Goal: Transaction & Acquisition: Purchase product/service

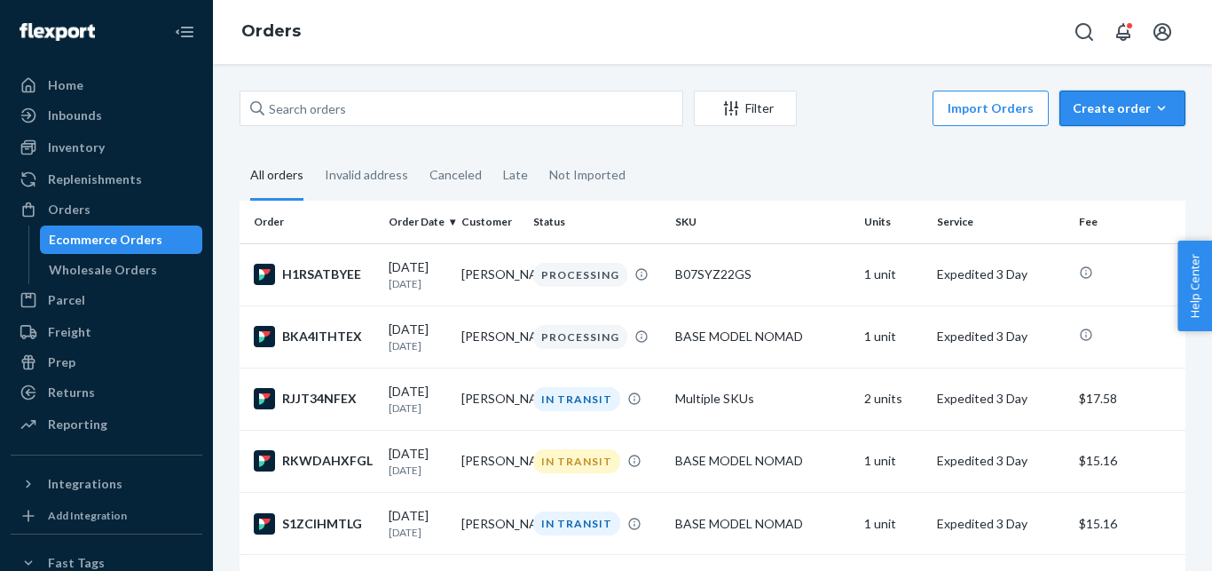
click at [1107, 118] on button "Create order Ecommerce order Removal order" at bounding box center [1122, 108] width 126 height 35
click at [1106, 157] on span "Ecommerce order" at bounding box center [1133, 151] width 110 height 12
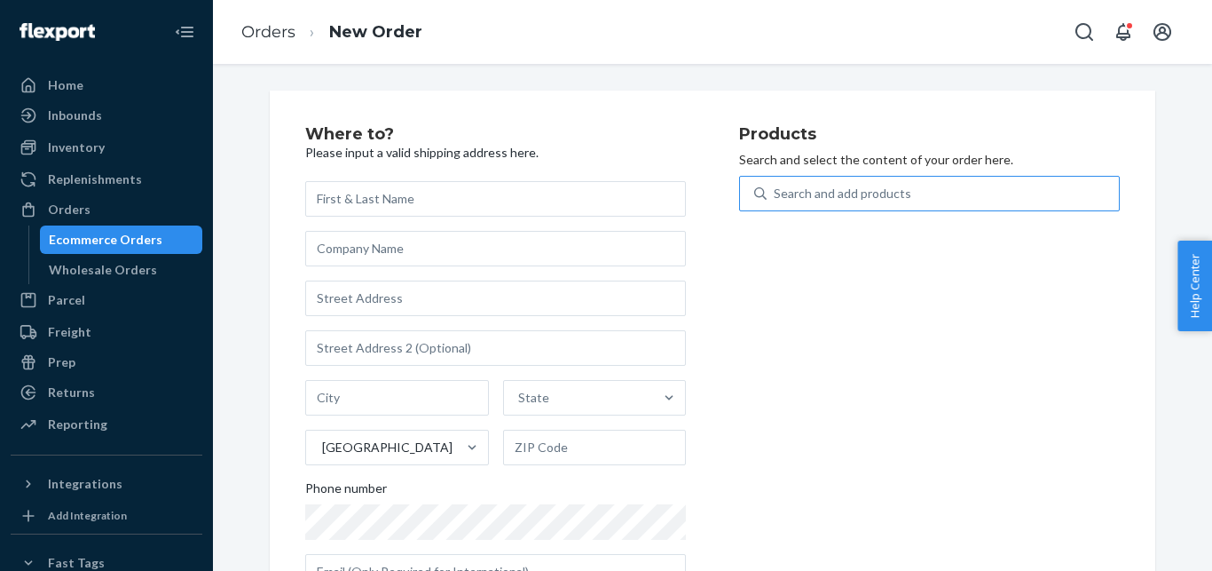
click at [948, 193] on div "Search and add products" at bounding box center [943, 193] width 352 height 32
click at [776, 193] on input "Search and add products" at bounding box center [775, 194] width 2 height 18
paste input "BIG COOLER WITH BIOGEL ONLY"
type input "BIG COOLER WITH BIOGEL ONLY"
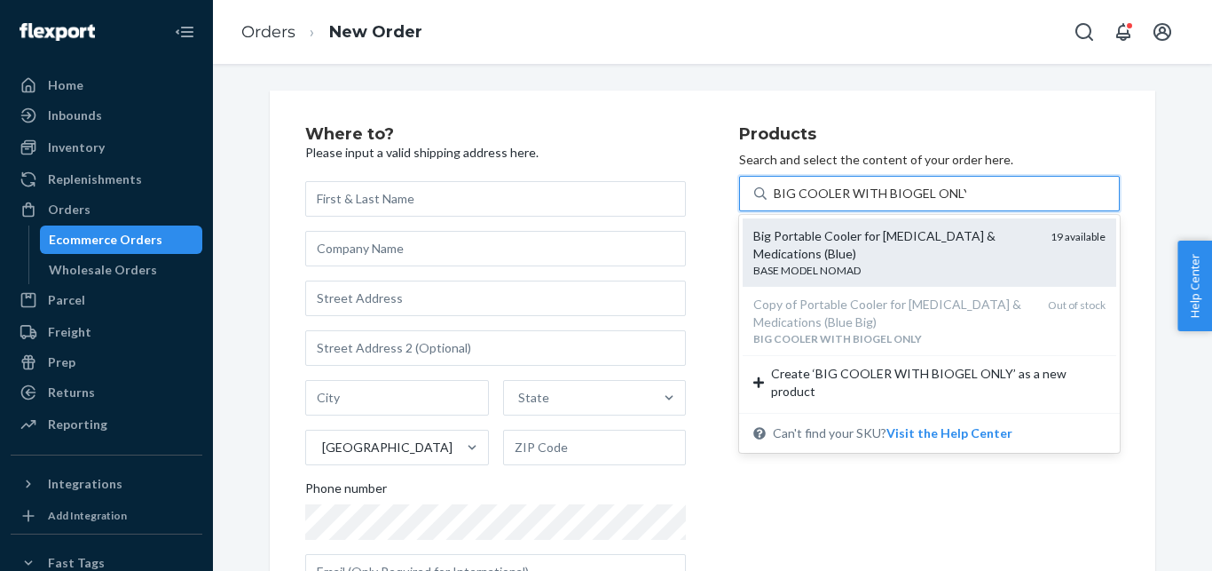
click at [826, 231] on div "Big Portable Cooler for [MEDICAL_DATA] & Medications (Blue)" at bounding box center [894, 244] width 283 height 35
click at [826, 202] on input "BIG COOLER WITH BIOGEL ONLY" at bounding box center [870, 194] width 193 height 18
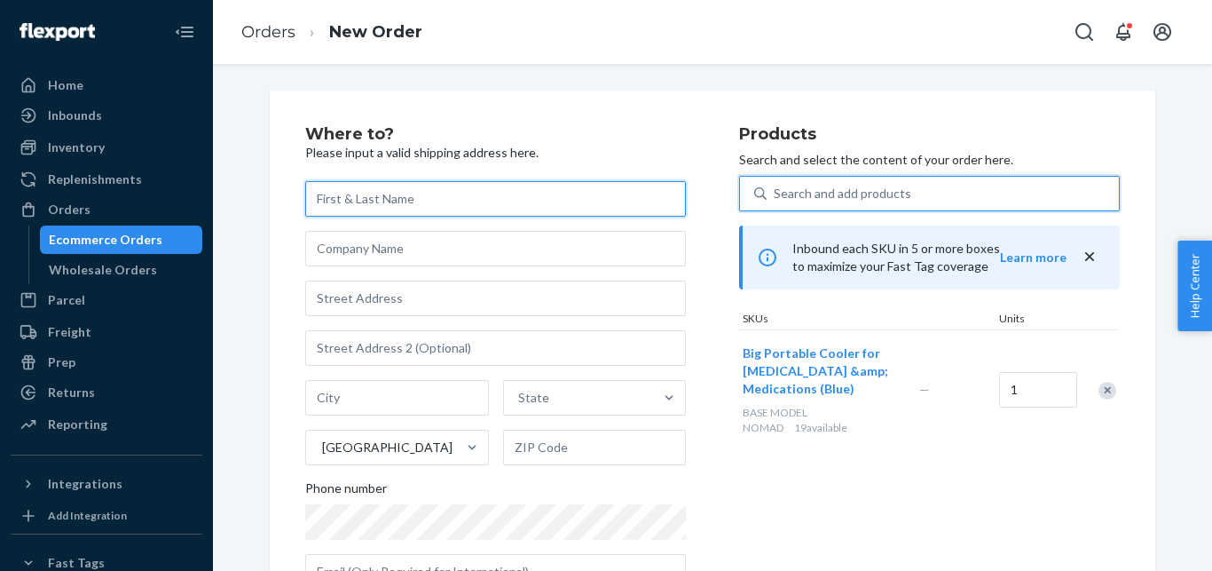
click at [345, 207] on input "text" at bounding box center [495, 198] width 381 height 35
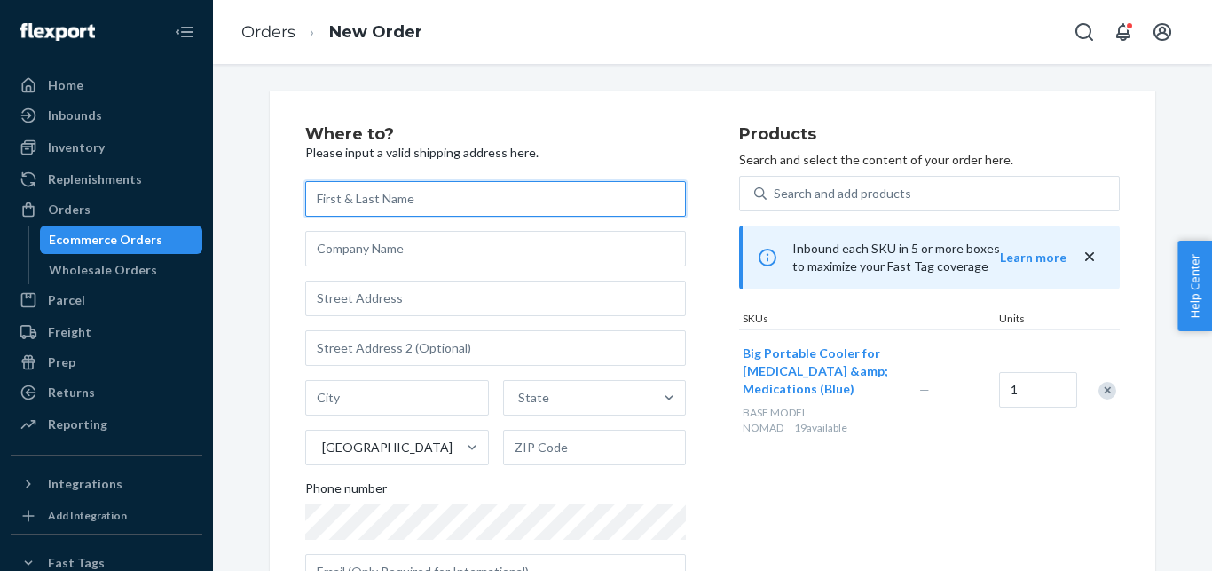
paste input "[PERSON_NAME]"
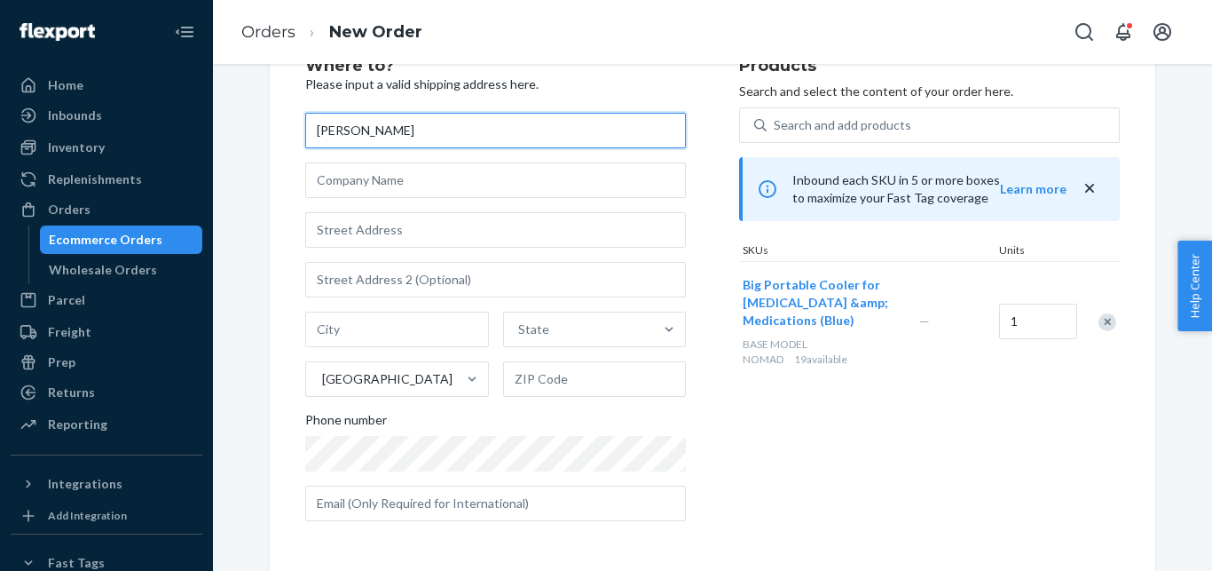
paste input "[PERSON_NAME]"
type input "[PERSON_NAME]"
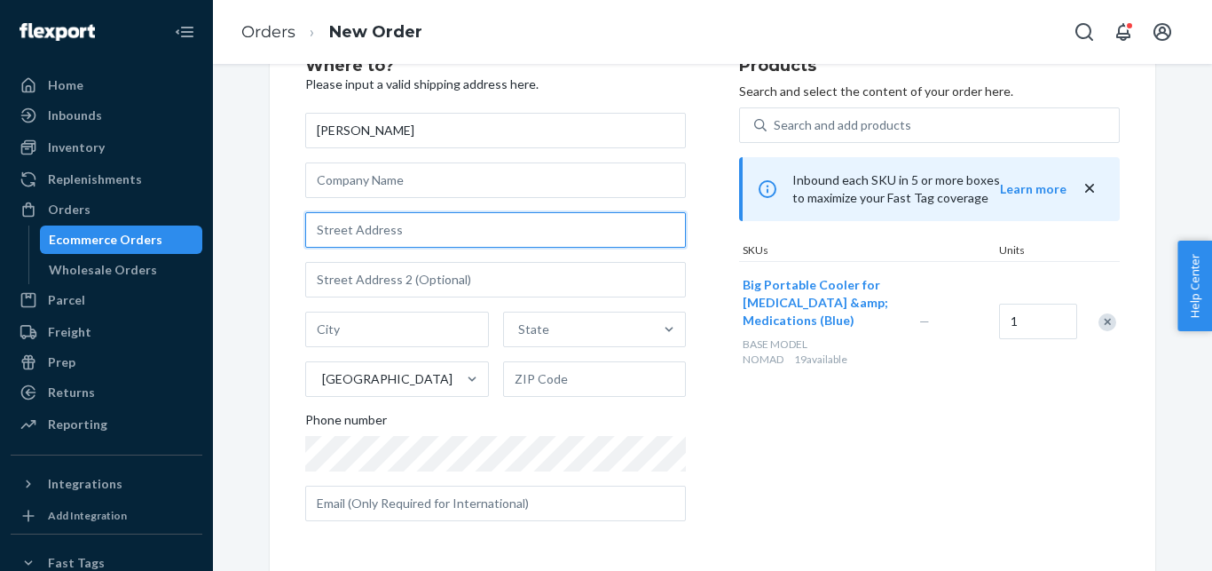
click at [428, 223] on input "text" at bounding box center [495, 229] width 381 height 35
paste input "[STREET_ADDRESS]"
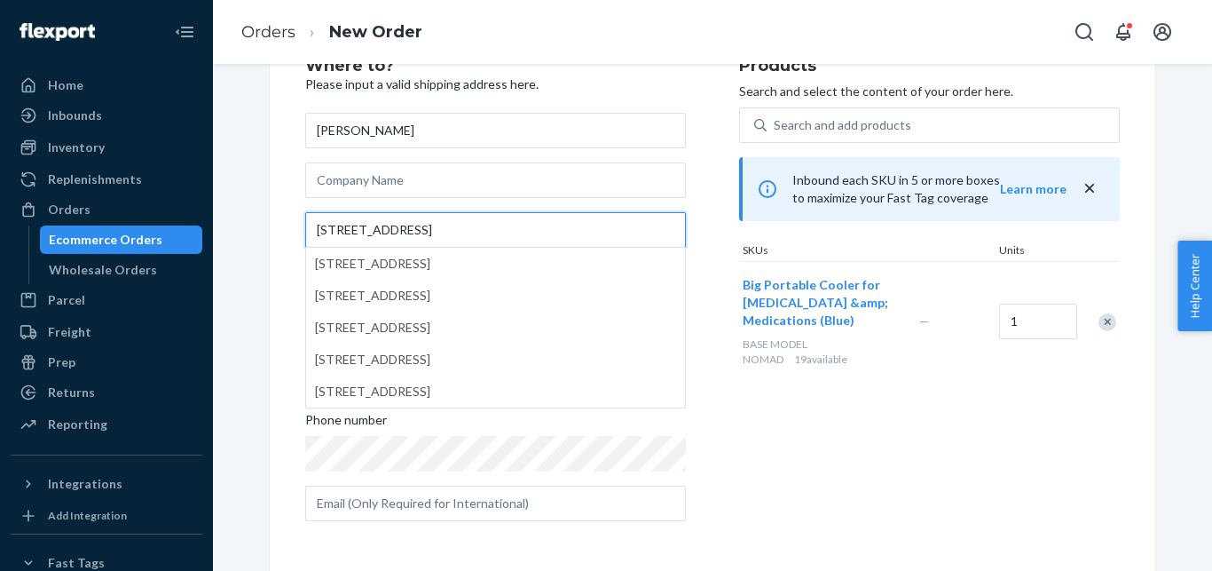
type input "[STREET_ADDRESS]"
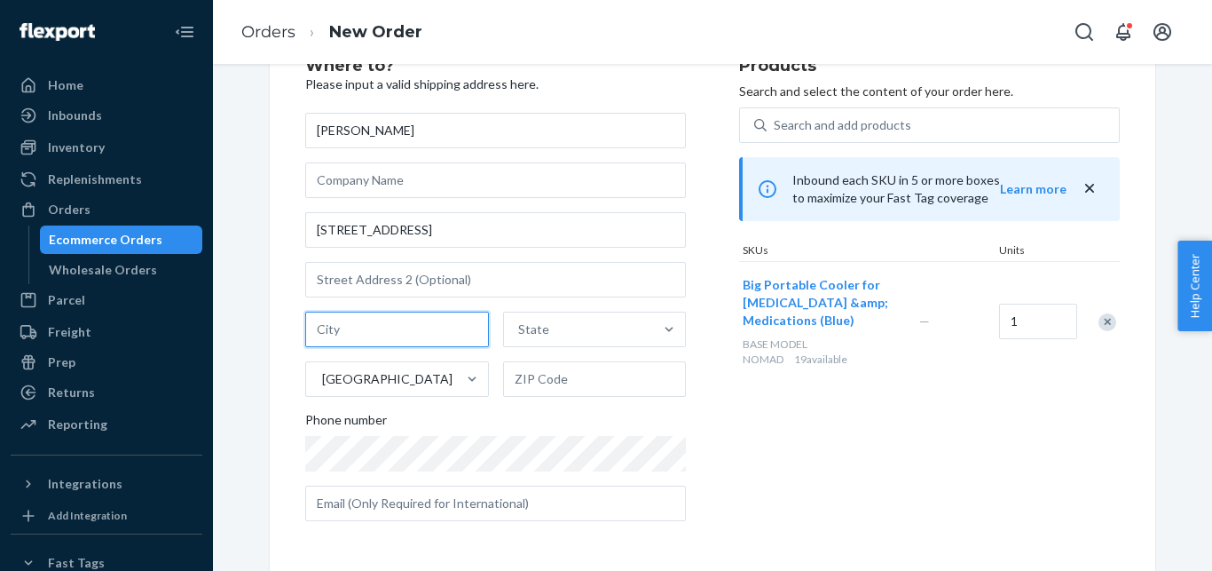
click at [375, 327] on input "text" at bounding box center [397, 328] width 184 height 35
paste input "[GEOGRAPHIC_DATA]"
type input "[GEOGRAPHIC_DATA]"
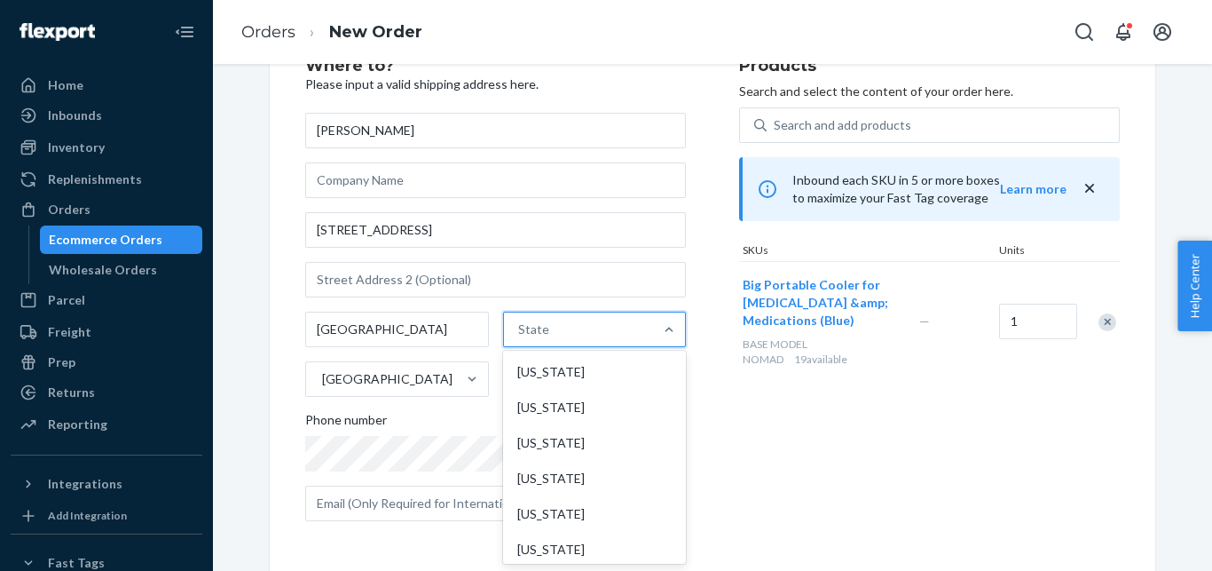
click at [544, 341] on div "State" at bounding box center [579, 328] width 150 height 35
click at [520, 338] on input "option [US_STATE] focused, 1 of 59. 59 results available. Use Up and Down to ch…" at bounding box center [519, 329] width 2 height 18
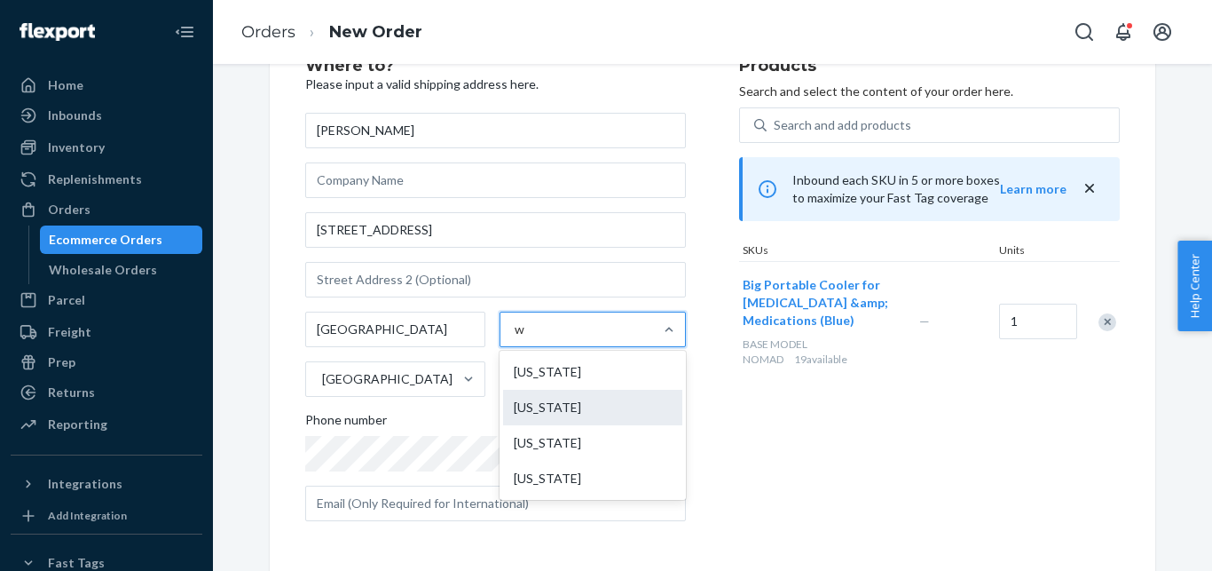
type input "wa"
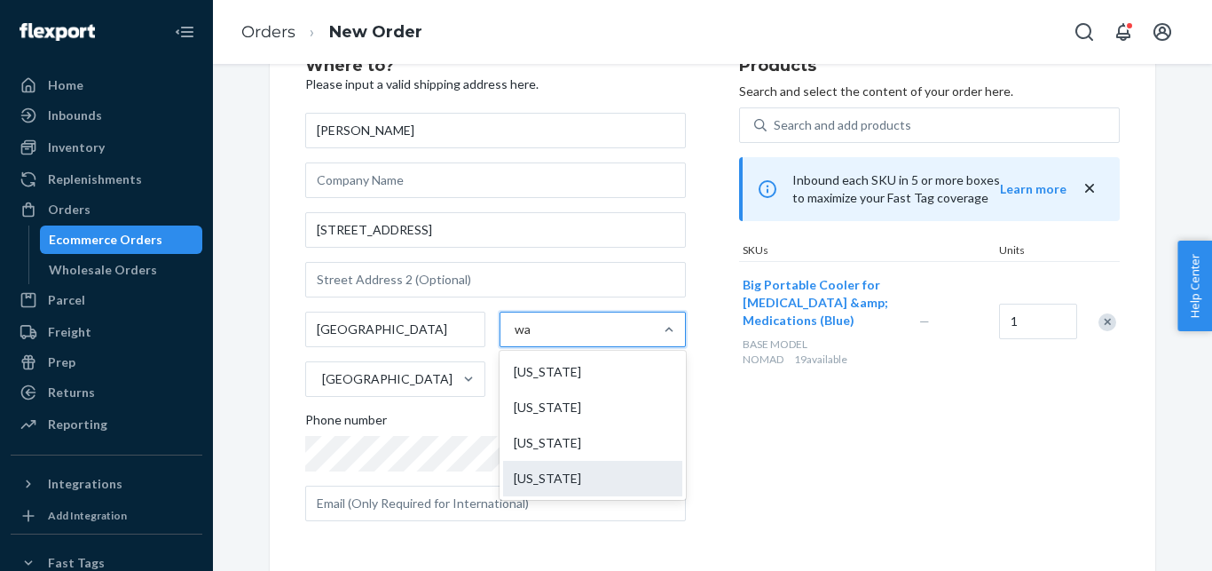
click at [548, 468] on div "[US_STATE]" at bounding box center [592, 478] width 179 height 35
click at [532, 338] on input "wa" at bounding box center [524, 329] width 18 height 18
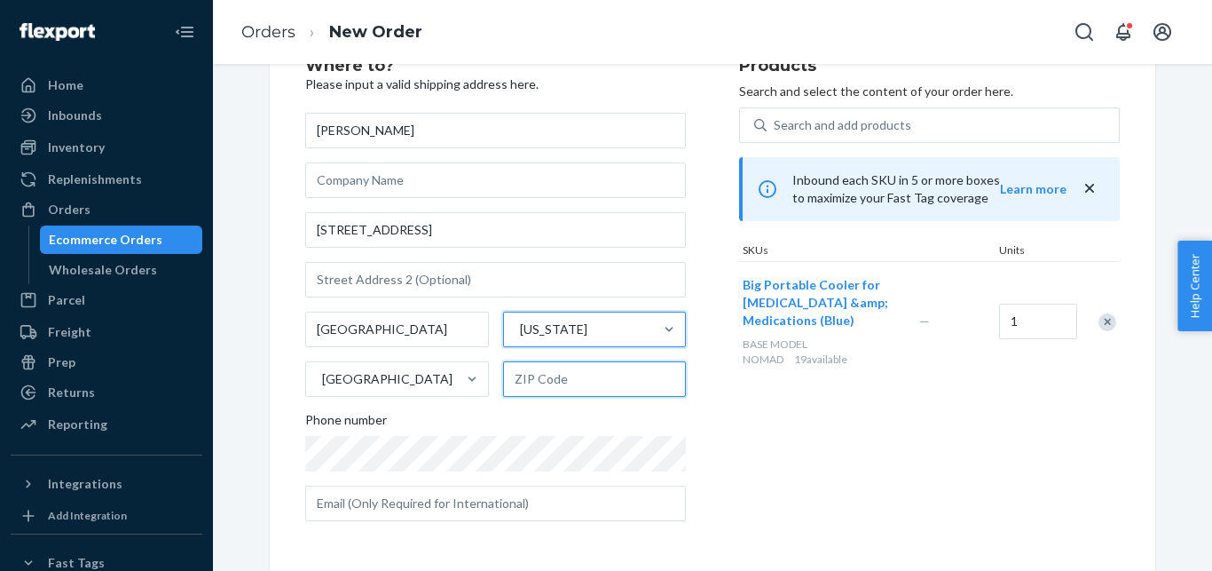
click at [517, 382] on input "text" at bounding box center [595, 378] width 184 height 35
paste input "98043"
type input "98043"
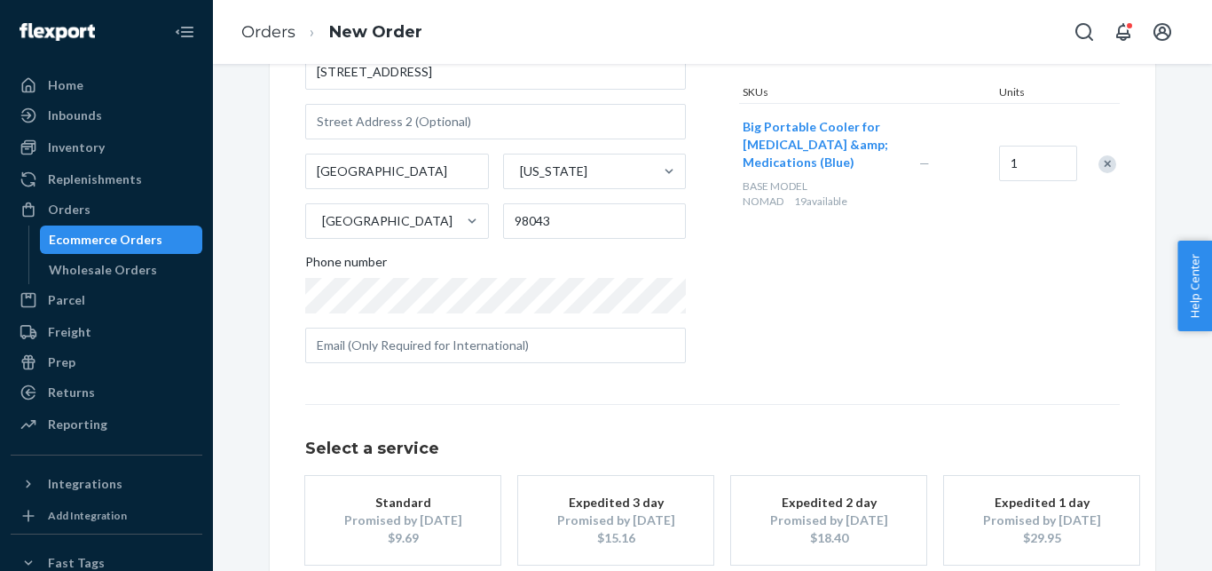
scroll to position [245, 0]
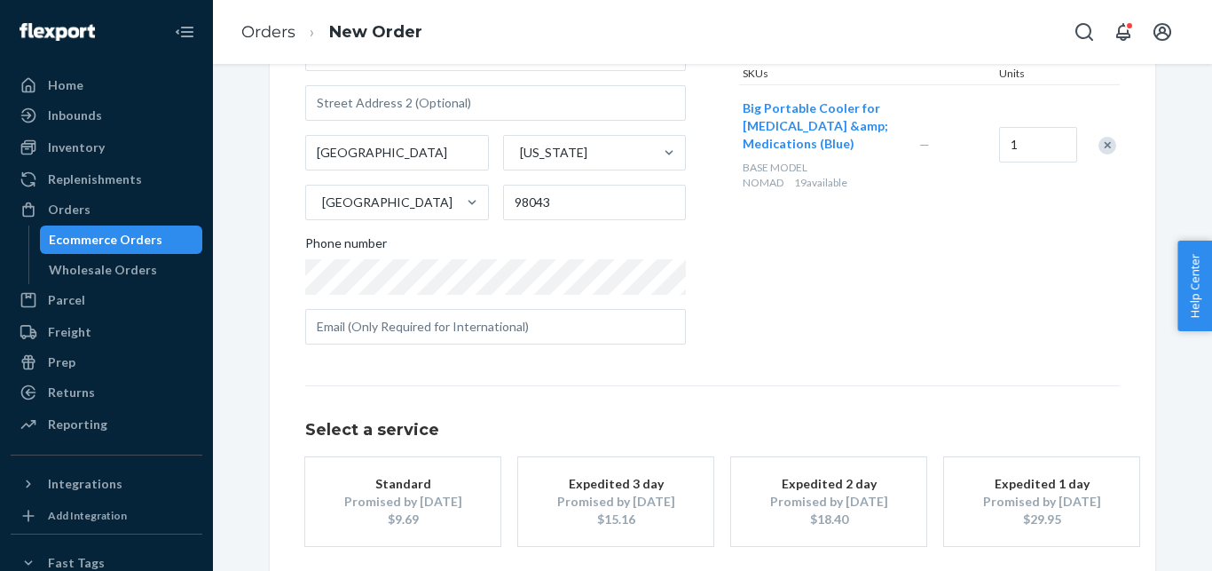
click at [642, 511] on div "$15.16" at bounding box center [616, 519] width 142 height 18
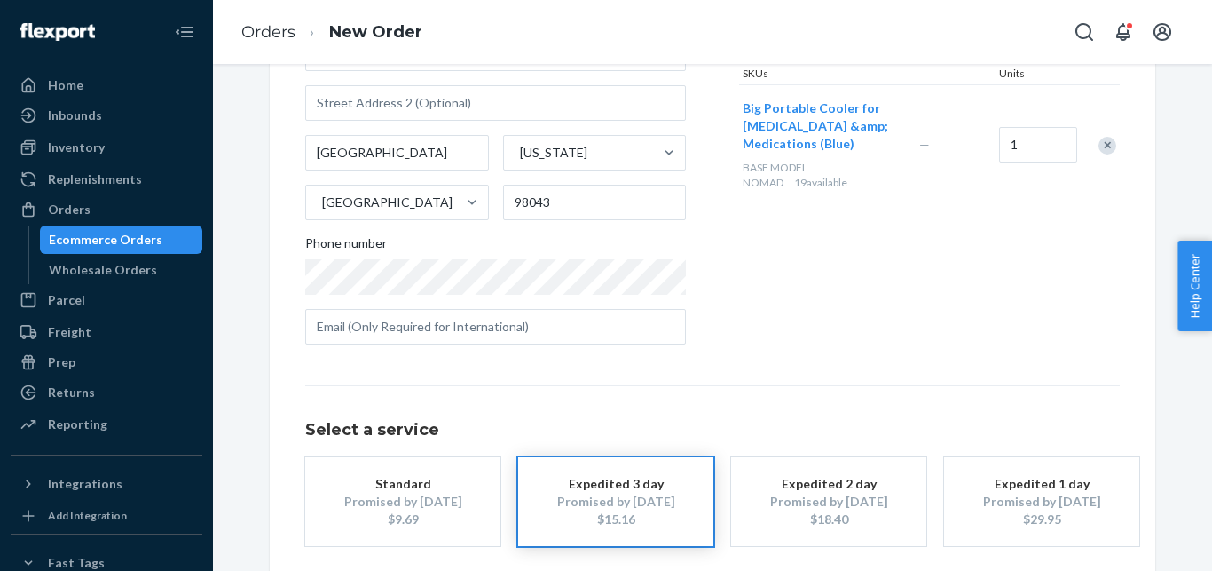
scroll to position [327, 0]
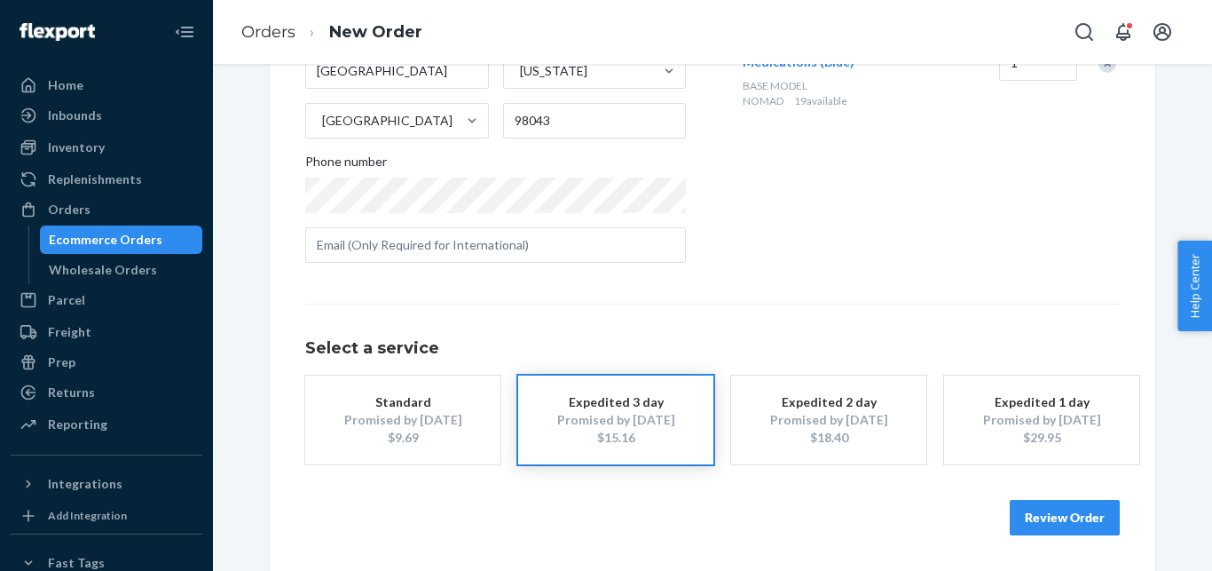
click at [1063, 516] on button "Review Order" at bounding box center [1065, 517] width 110 height 35
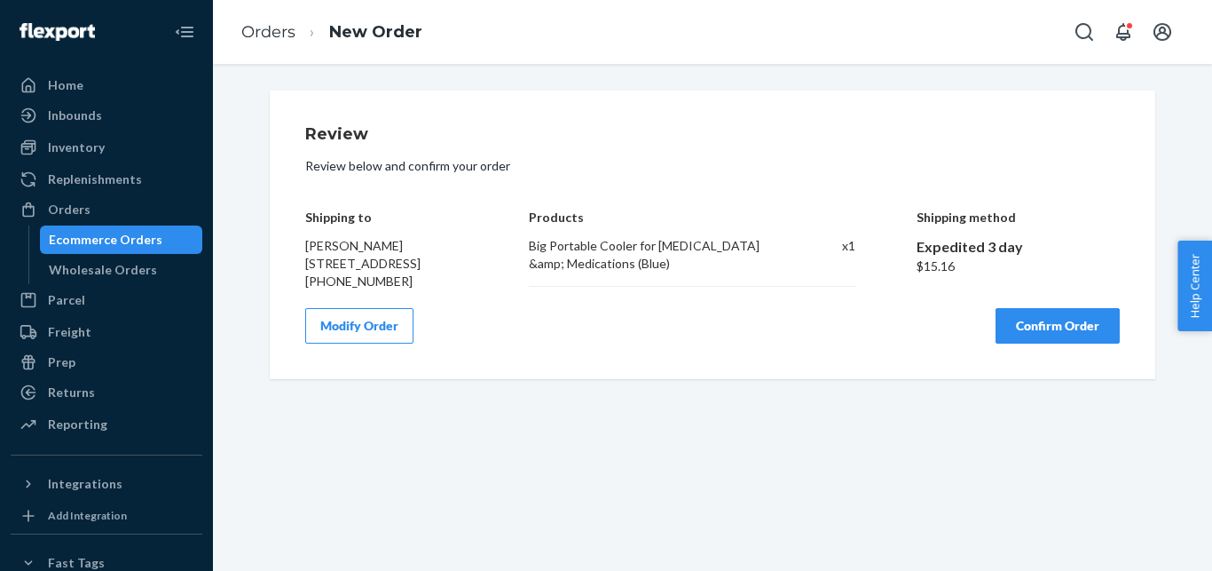
scroll to position [0, 0]
click at [1034, 343] on button "Confirm Order" at bounding box center [1058, 325] width 124 height 35
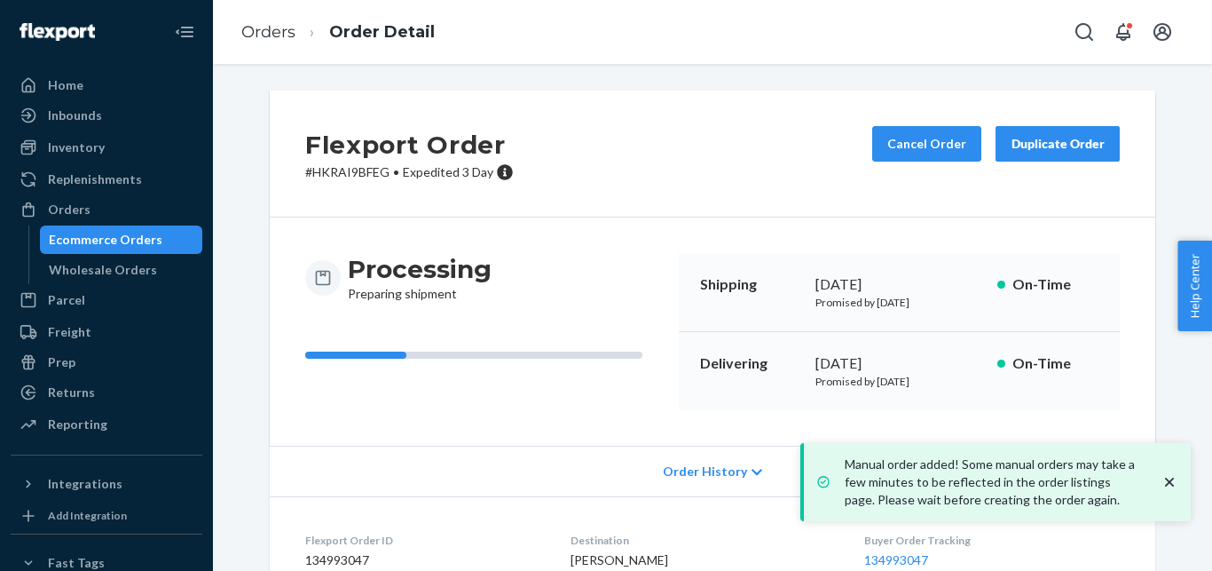
drag, startPoint x: 806, startPoint y: 377, endPoint x: 957, endPoint y: 387, distance: 151.2
click at [957, 387] on div "Delivering [DATE] Promised by [DATE] On-Time" at bounding box center [899, 371] width 441 height 78
copy p "Promised by [DATE]"
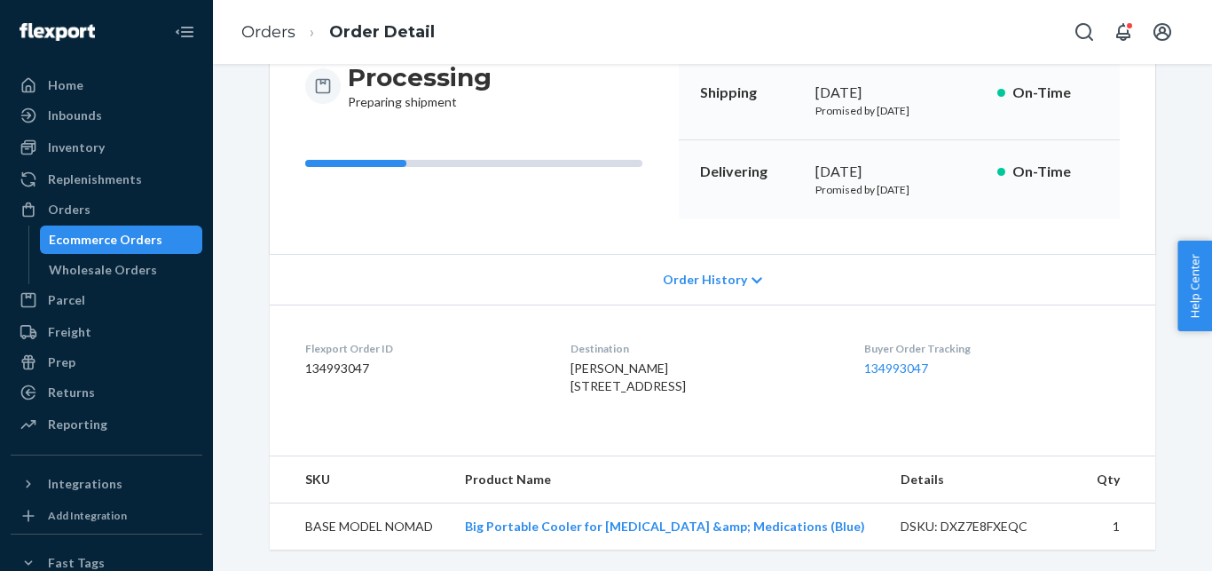
scroll to position [193, 0]
